Goal: Transaction & Acquisition: Purchase product/service

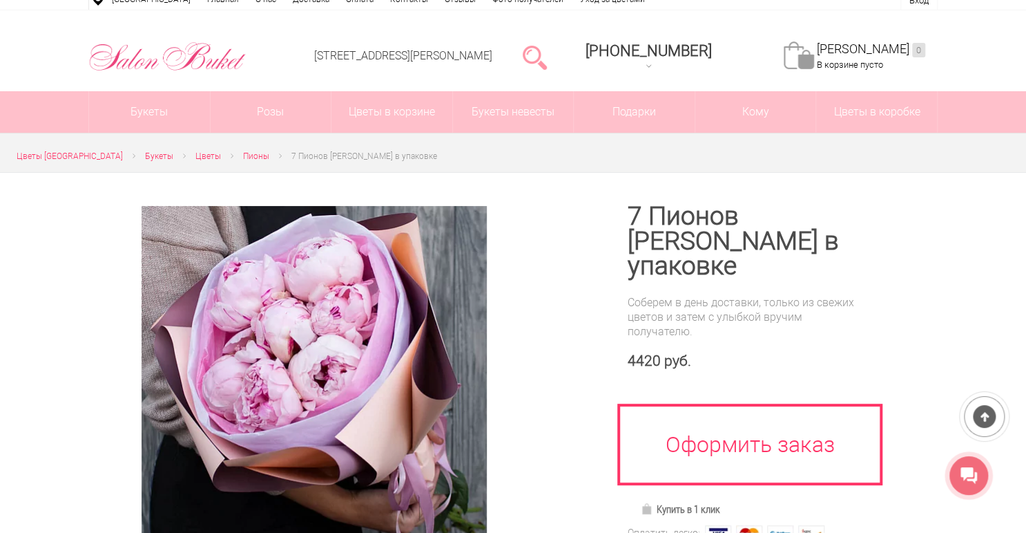
scroll to position [55, 0]
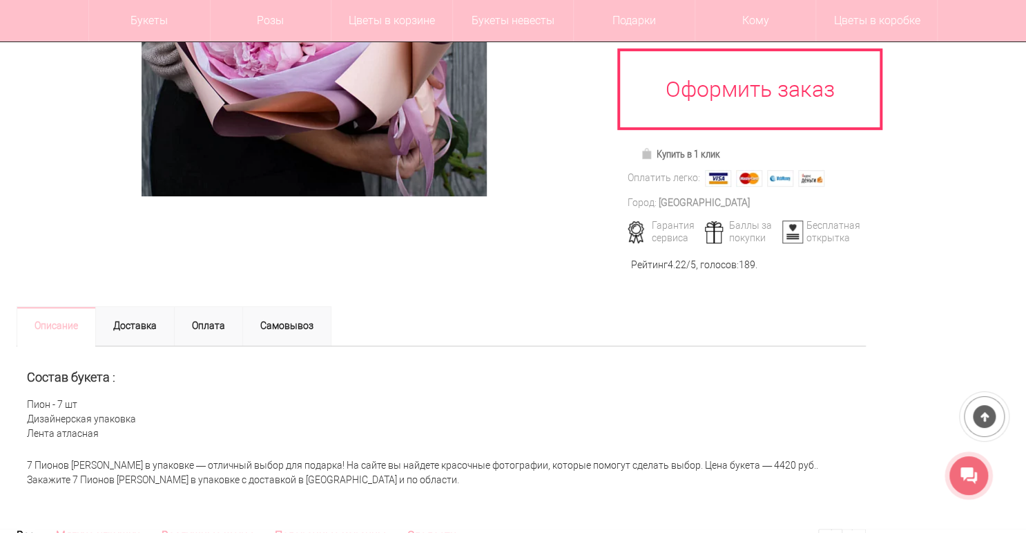
scroll to position [189, 0]
